Goal: Information Seeking & Learning: Learn about a topic

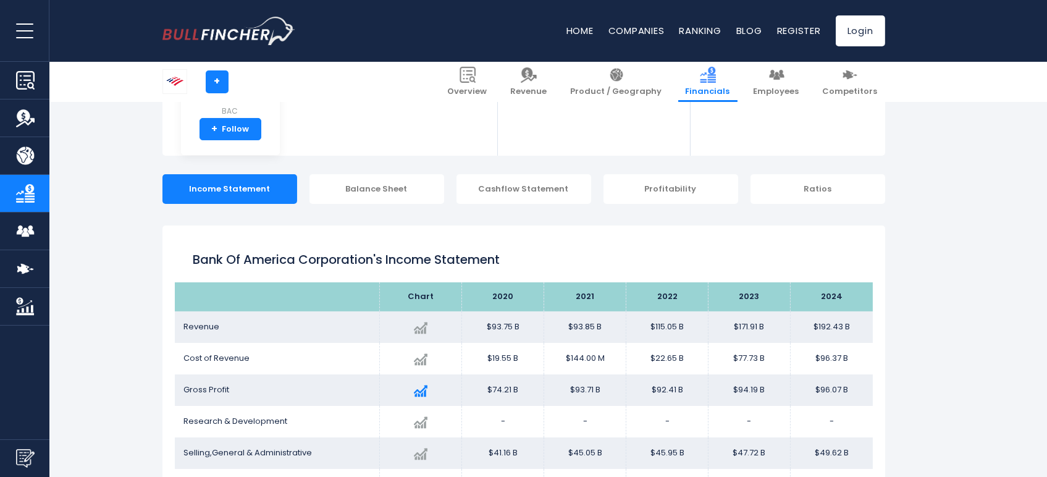
scroll to position [135, 0]
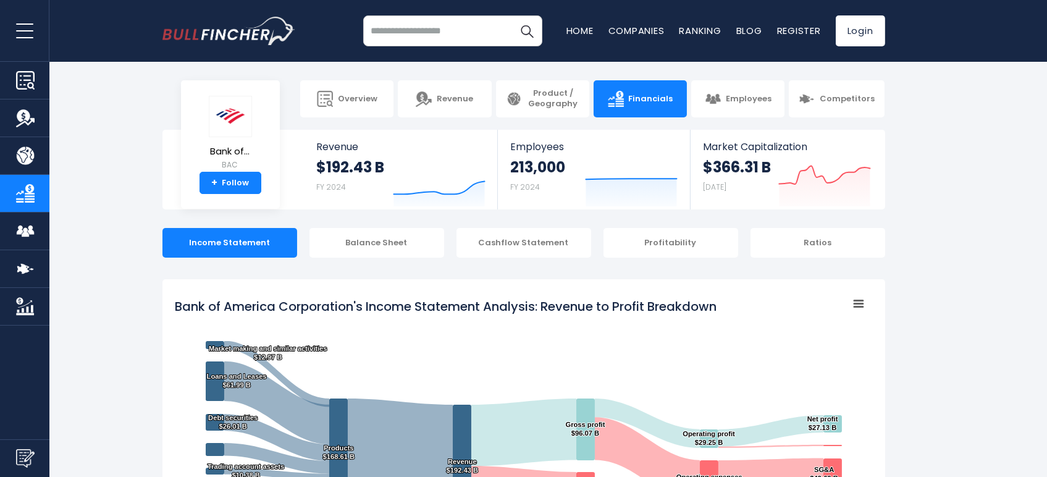
click at [405, 30] on input "search" at bounding box center [452, 30] width 179 height 31
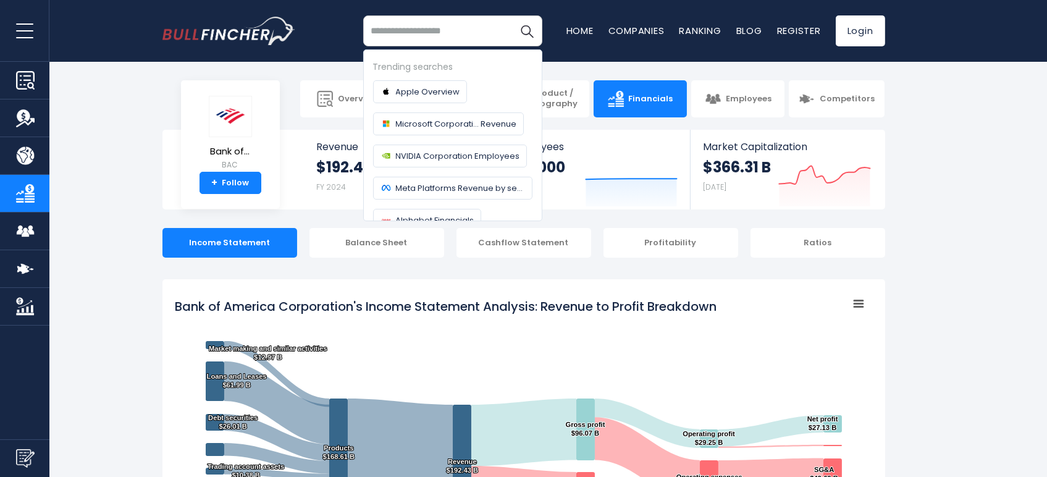
click at [405, 30] on input "search" at bounding box center [452, 30] width 179 height 31
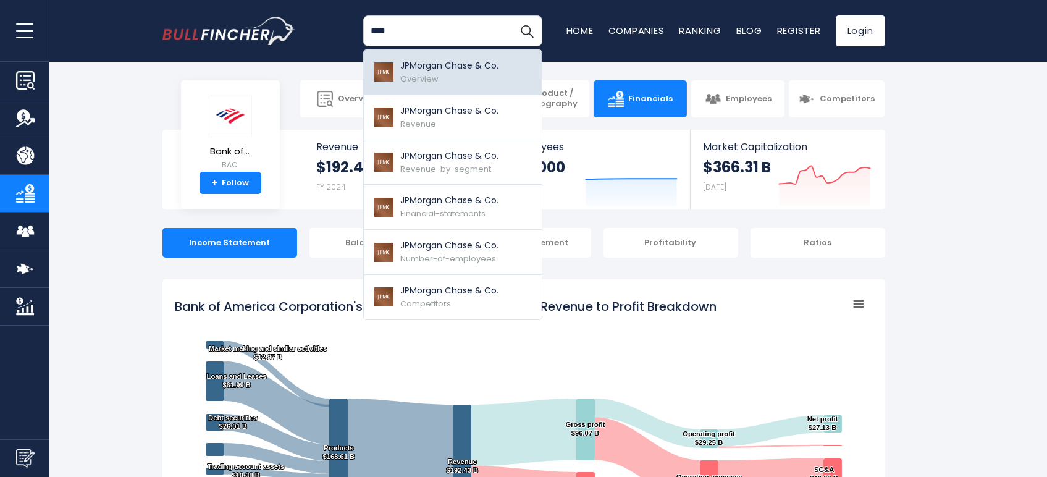
type input "****"
click at [476, 63] on p "JPMorgan Chase & Co." at bounding box center [450, 65] width 98 height 13
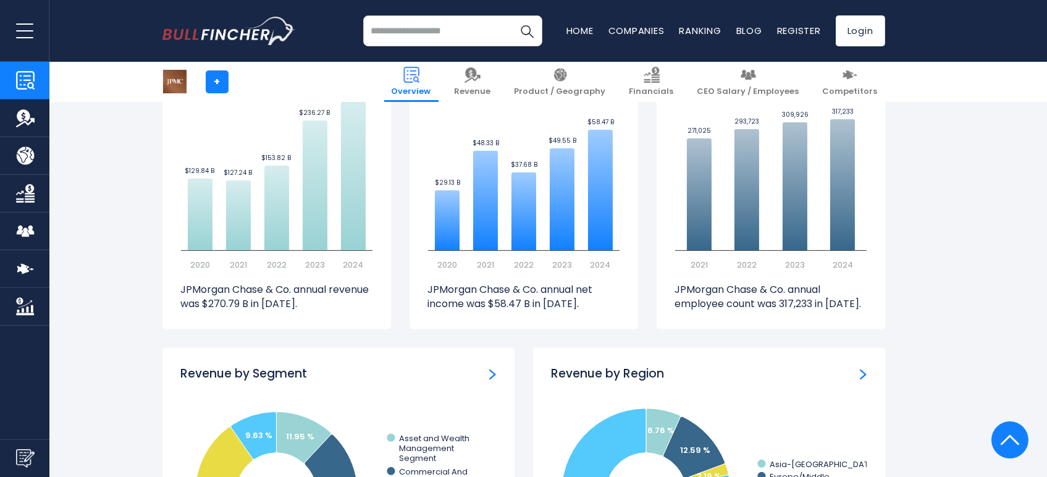
scroll to position [946, 0]
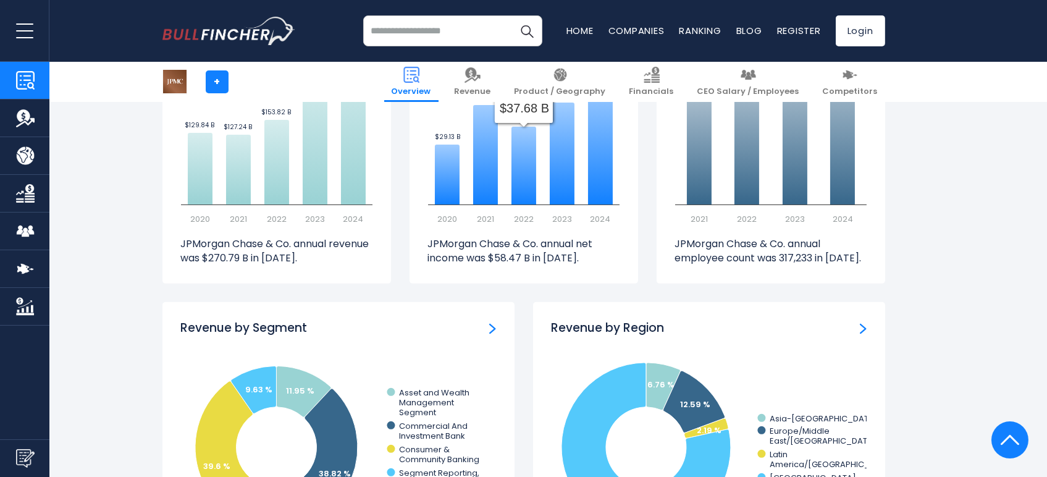
click at [546, 171] on icon "Created with Highcharts 12.1.2 $29.13 B ​ $29.13 B $48.33 B ​ $48.33 B $37.68 B…" at bounding box center [524, 132] width 192 height 185
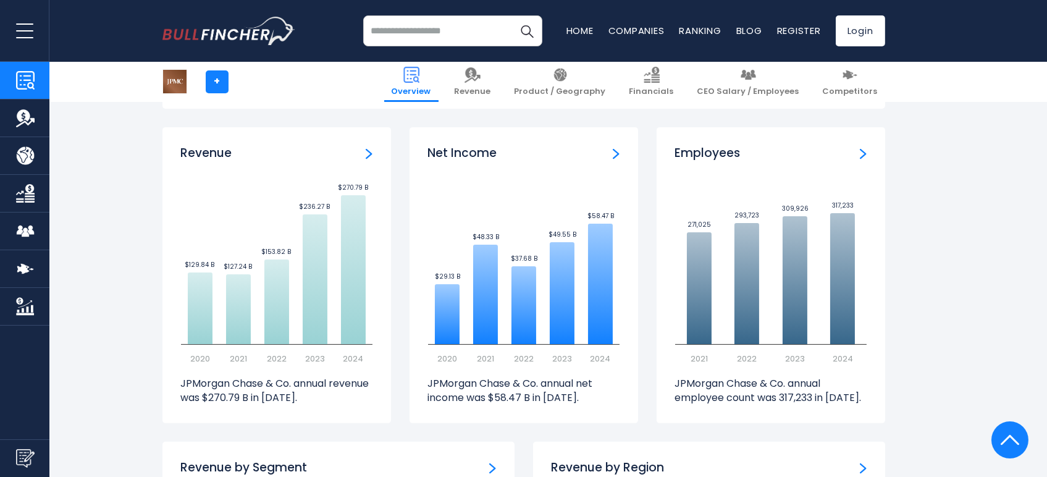
scroll to position [801, 0]
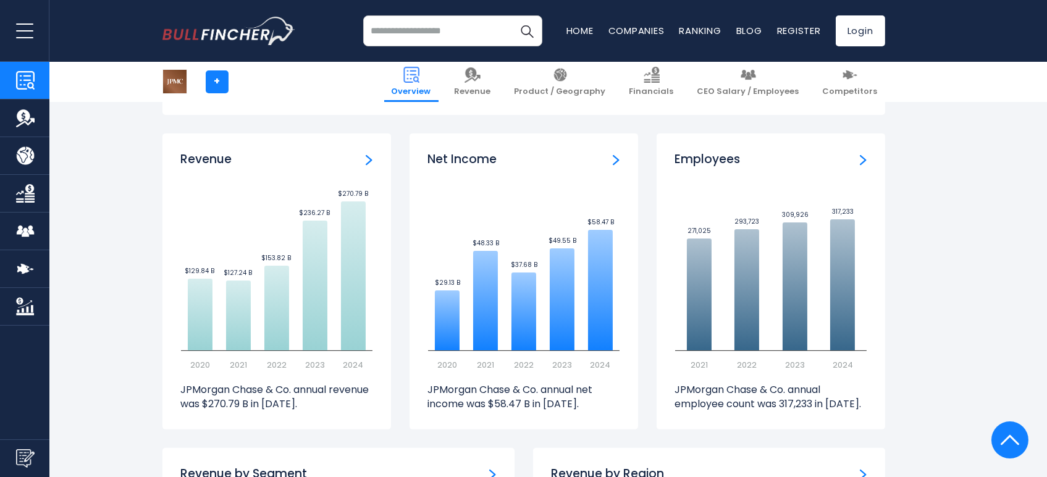
click at [619, 160] on div "Net Income Created with Highcharts 12.1.2 $29.13 B ​ $29.13 B $48.33 B ​ $48.33…" at bounding box center [524, 281] width 229 height 296
click at [615, 159] on img "Net income" at bounding box center [616, 159] width 7 height 11
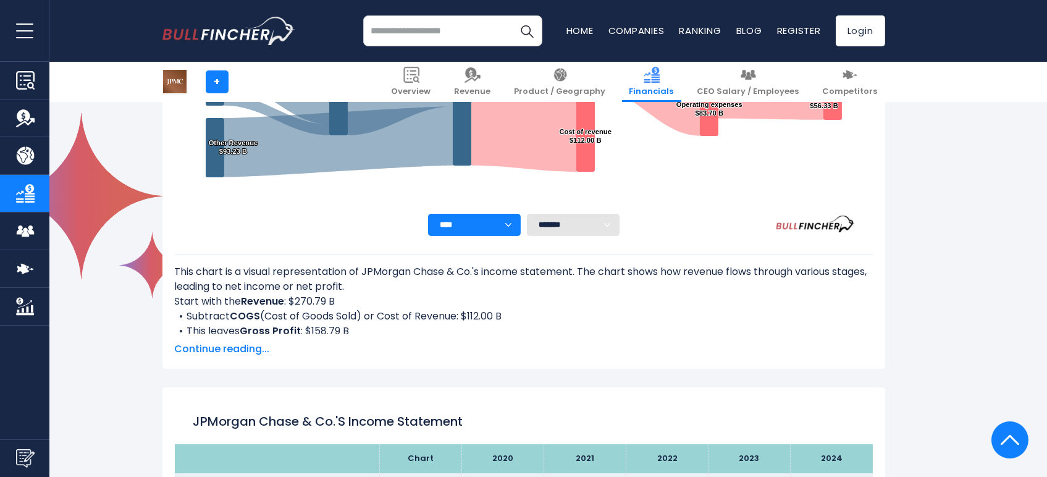
scroll to position [370, 0]
